Goal: Participate in discussion: Engage in conversation with other users on a specific topic

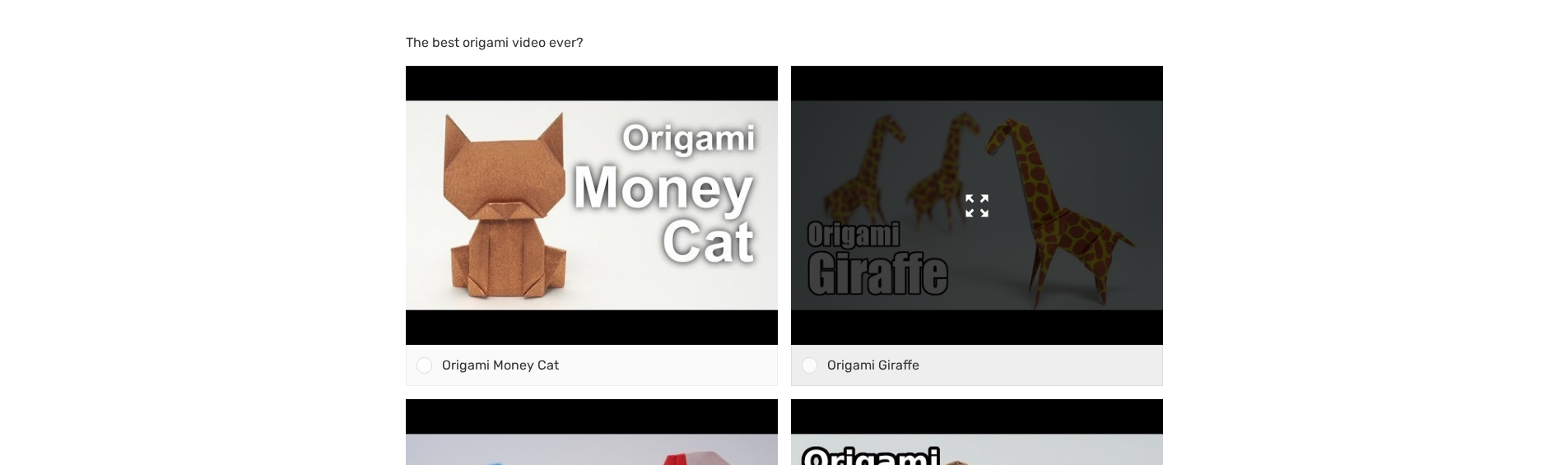
click at [995, 225] on img at bounding box center [976, 205] width 372 height 279
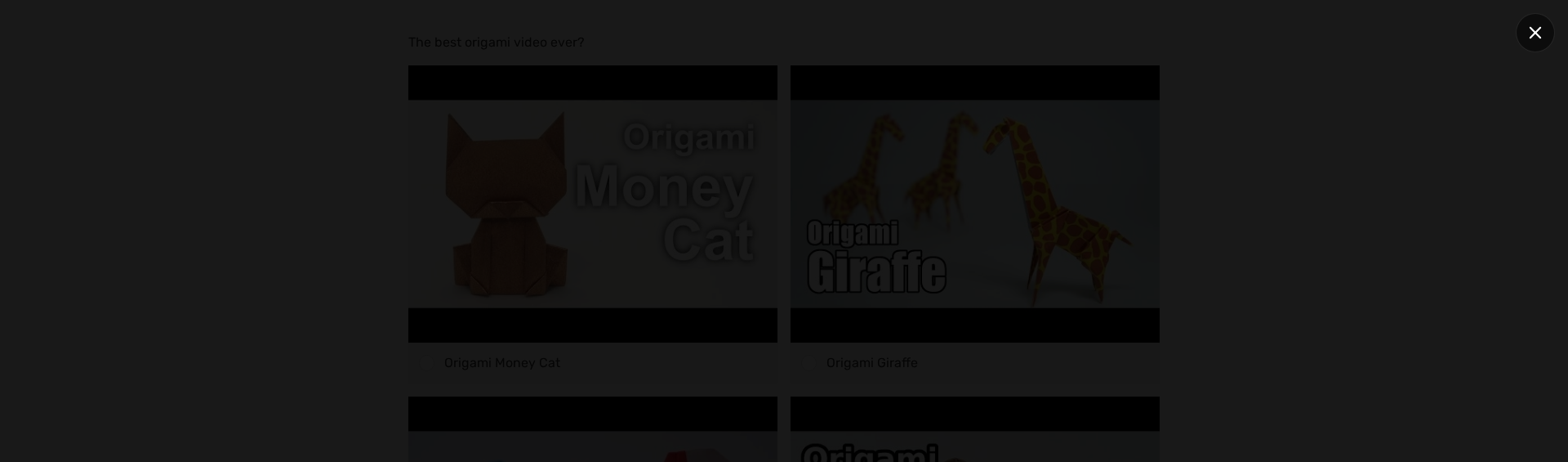
click at [1535, 32] on icon at bounding box center [1536, 33] width 13 height 13
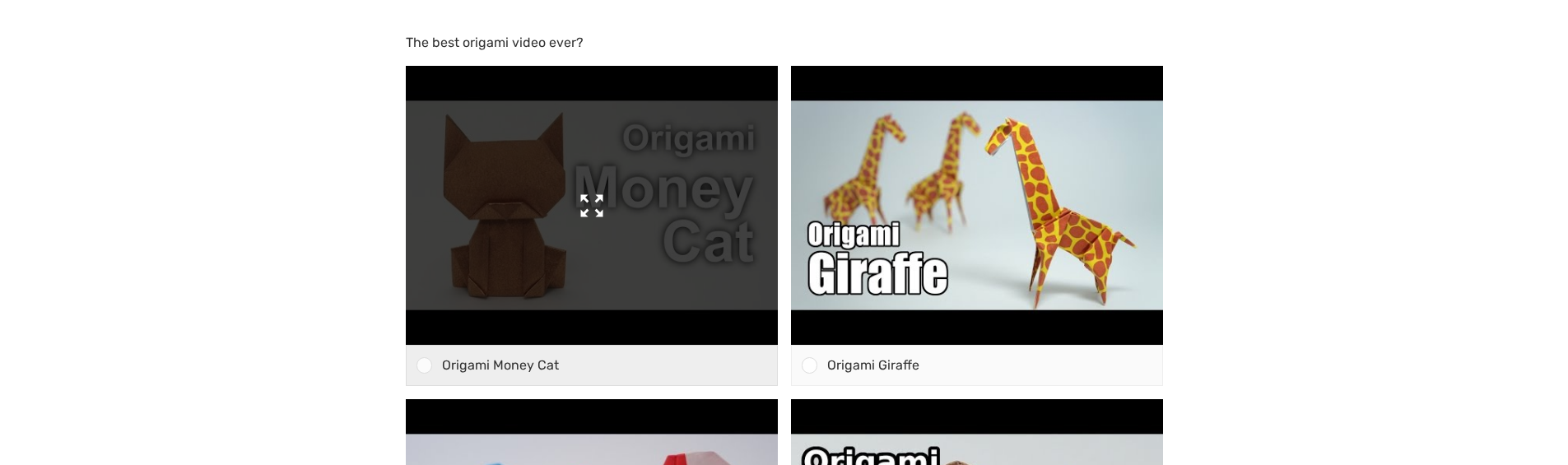
click at [593, 235] on img at bounding box center [592, 205] width 372 height 279
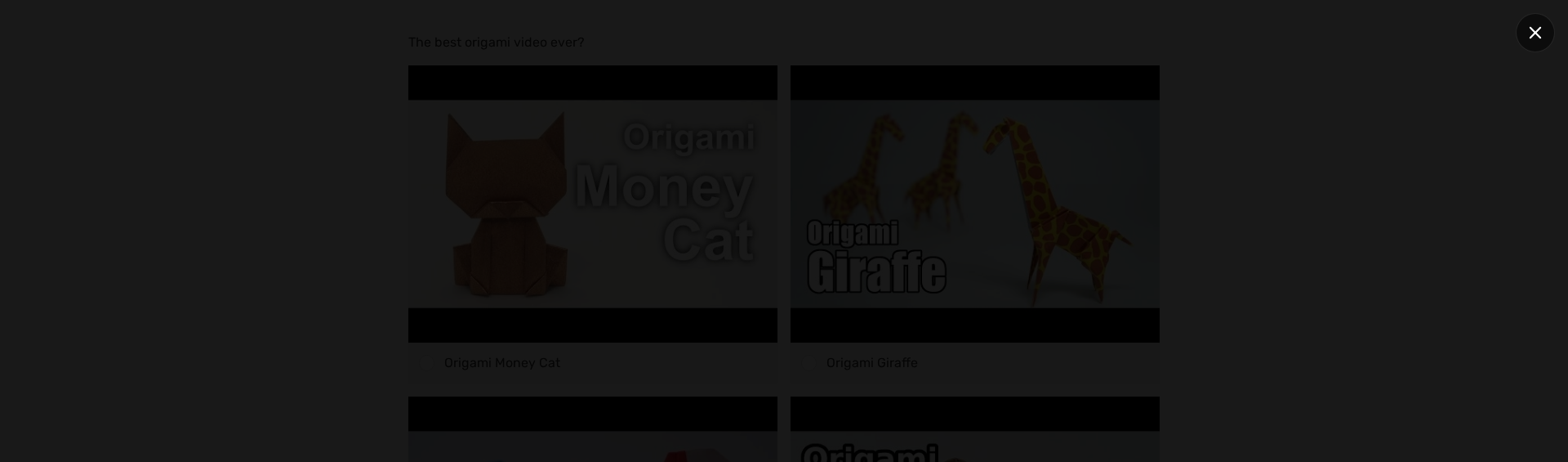
click at [1529, 39] on div at bounding box center [1536, 32] width 39 height 39
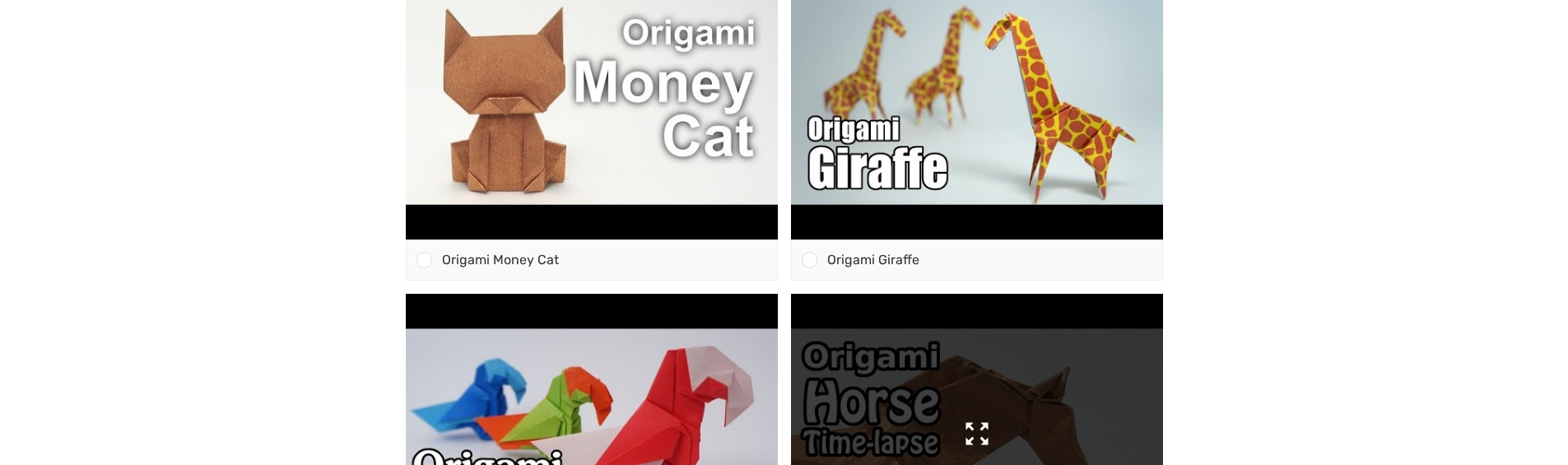
scroll to position [122, 0]
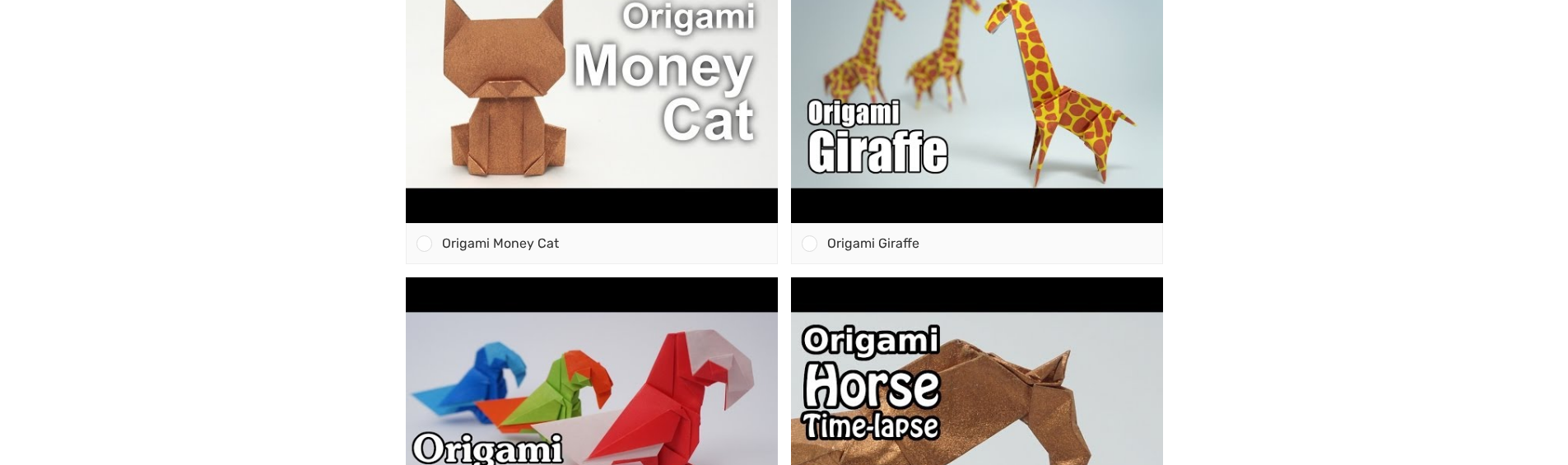
click at [138, 343] on html "The best origami video ever? Origami Money Cat" at bounding box center [784, 110] width 1568 height 465
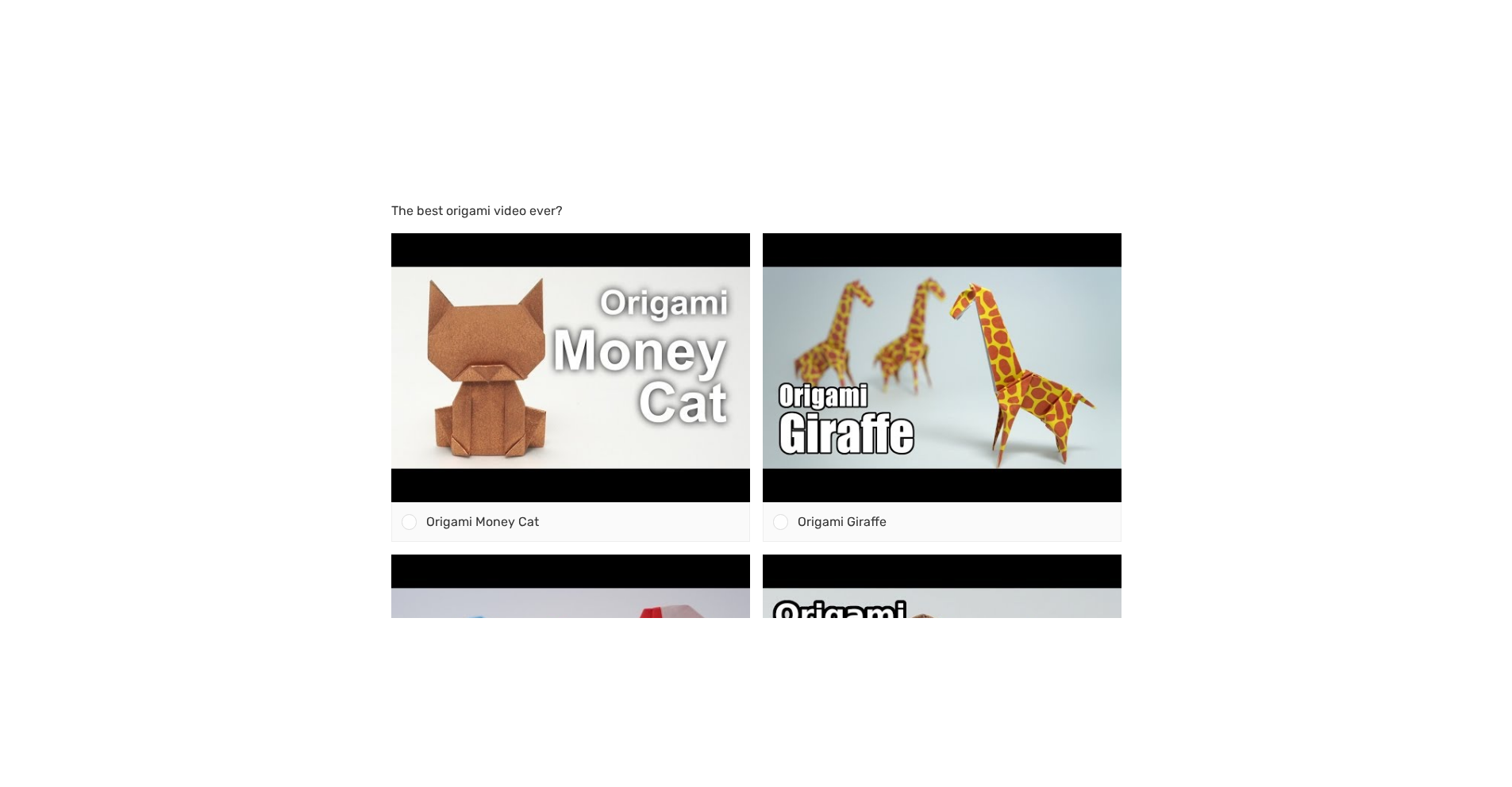
scroll to position [118, 0]
